Goal: Obtain resource: Obtain resource

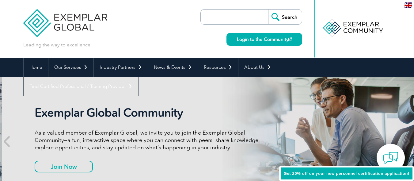
drag, startPoint x: 33, startPoint y: 112, endPoint x: 70, endPoint y: 111, distance: 37.4
click at [35, 113] on h2 "Exemplar Global Community" at bounding box center [150, 113] width 230 height 14
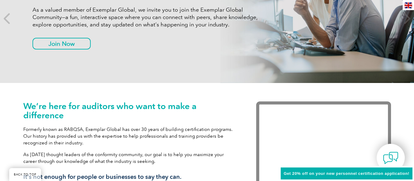
scroll to position [153, 0]
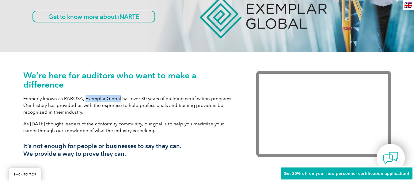
drag, startPoint x: 85, startPoint y: 98, endPoint x: 119, endPoint y: 99, distance: 34.4
click at [119, 99] on p "Formerly known as RABQSA, Exemplar Global has over 30 years of building certifi…" at bounding box center [130, 105] width 215 height 20
copy p "Exemplar Global"
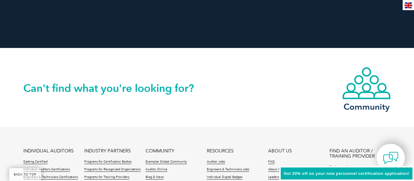
scroll to position [1500, 0]
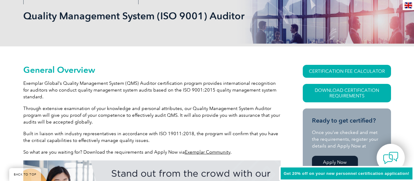
scroll to position [92, 0]
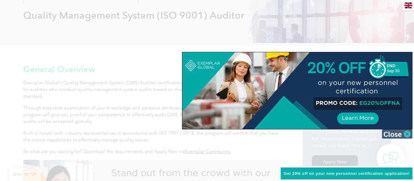
click at [408, 132] on img at bounding box center [397, 133] width 31 height 9
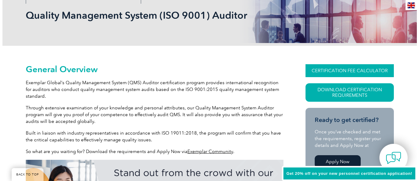
scroll to position [123, 0]
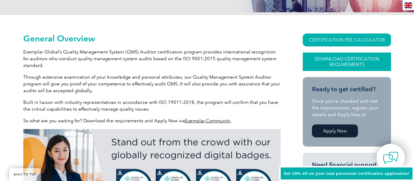
click at [358, 64] on link "Download Certification Requirements" at bounding box center [347, 61] width 88 height 18
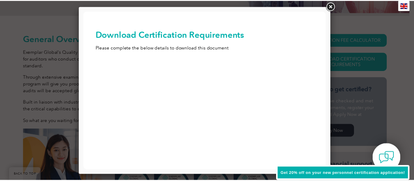
scroll to position [0, 0]
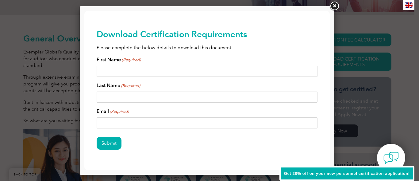
click at [336, 6] on link at bounding box center [334, 6] width 11 height 11
